Goal: Task Accomplishment & Management: Use online tool/utility

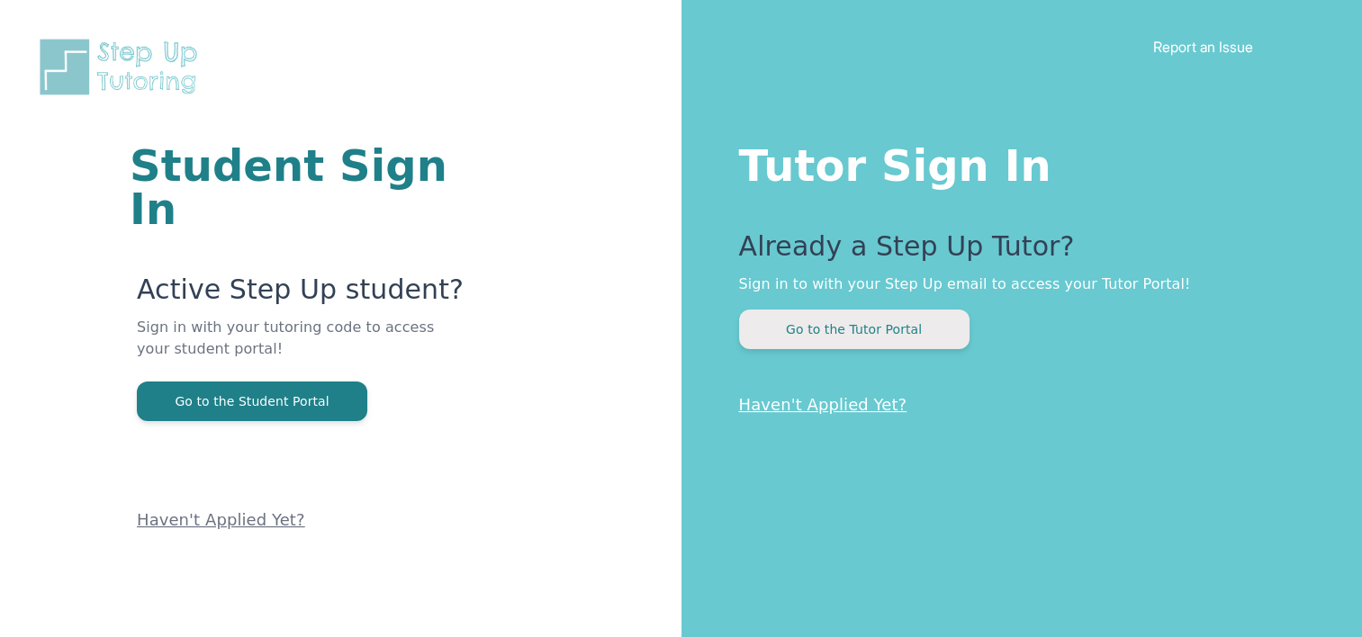
drag, startPoint x: 0, startPoint y: 0, endPoint x: 754, endPoint y: 338, distance: 826.5
click at [754, 338] on button "Go to the Tutor Portal" at bounding box center [854, 330] width 230 height 40
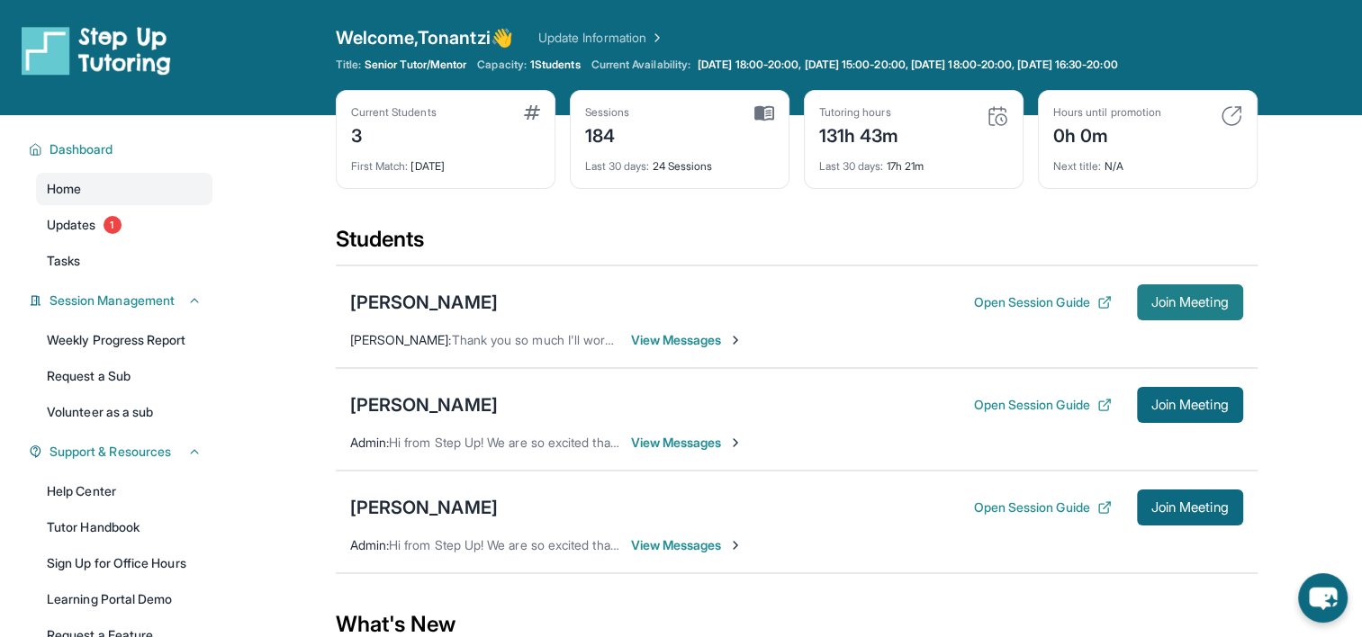
click at [1203, 297] on span "Join Meeting" at bounding box center [1189, 302] width 77 height 11
click at [460, 100] on div "Current Students 3 First Match : [DATE]" at bounding box center [446, 139] width 220 height 99
click at [128, 230] on link "Updates 1" at bounding box center [124, 225] width 176 height 32
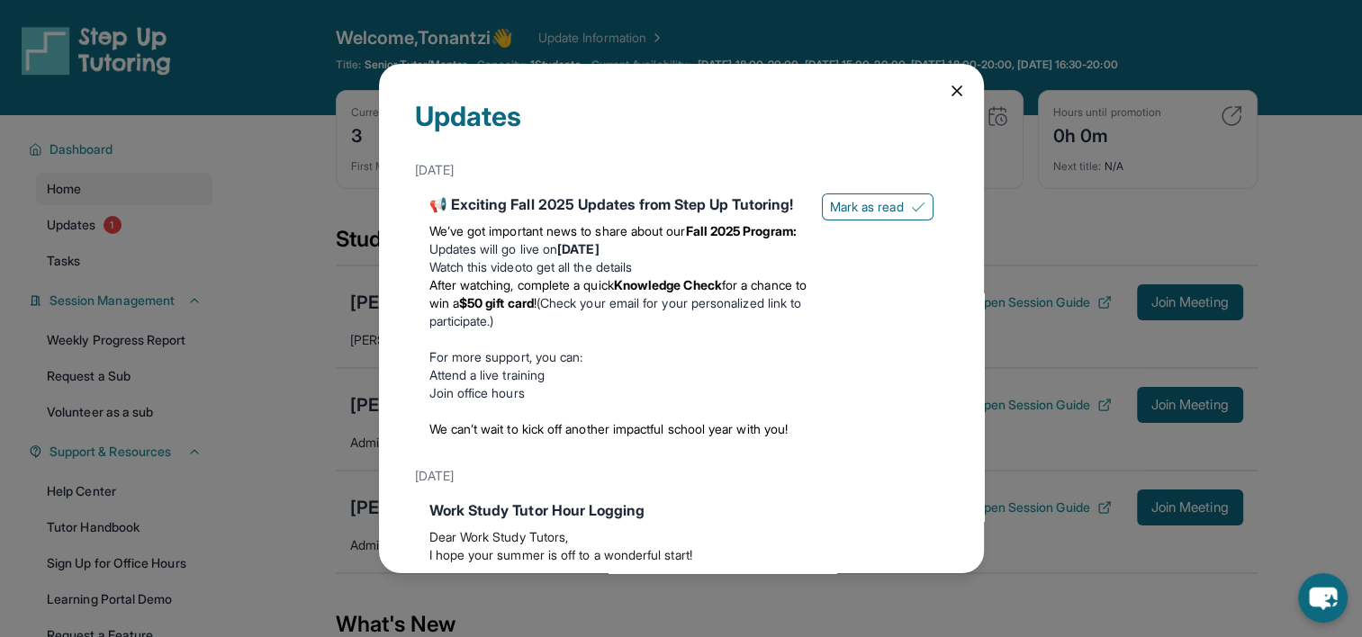
click at [745, 438] on p "We can’t wait to kick off another impactful school year with you!" at bounding box center [618, 429] width 378 height 18
click at [948, 94] on icon at bounding box center [957, 91] width 18 height 18
